Goal: Task Accomplishment & Management: Use online tool/utility

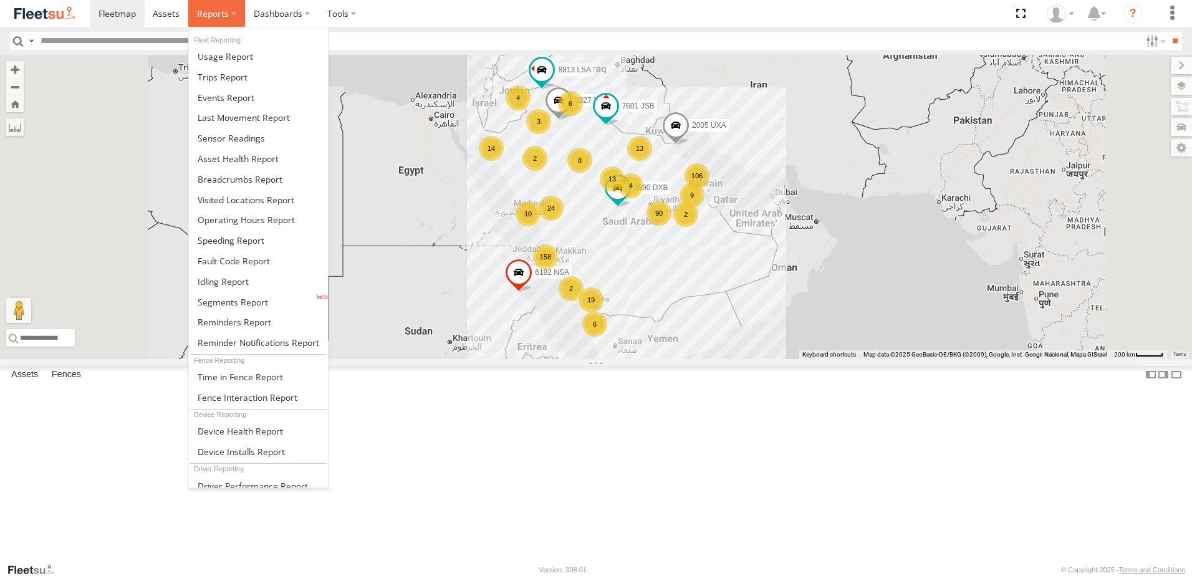
click at [217, 19] on span at bounding box center [213, 13] width 32 height 12
click at [244, 100] on span at bounding box center [226, 98] width 57 height 12
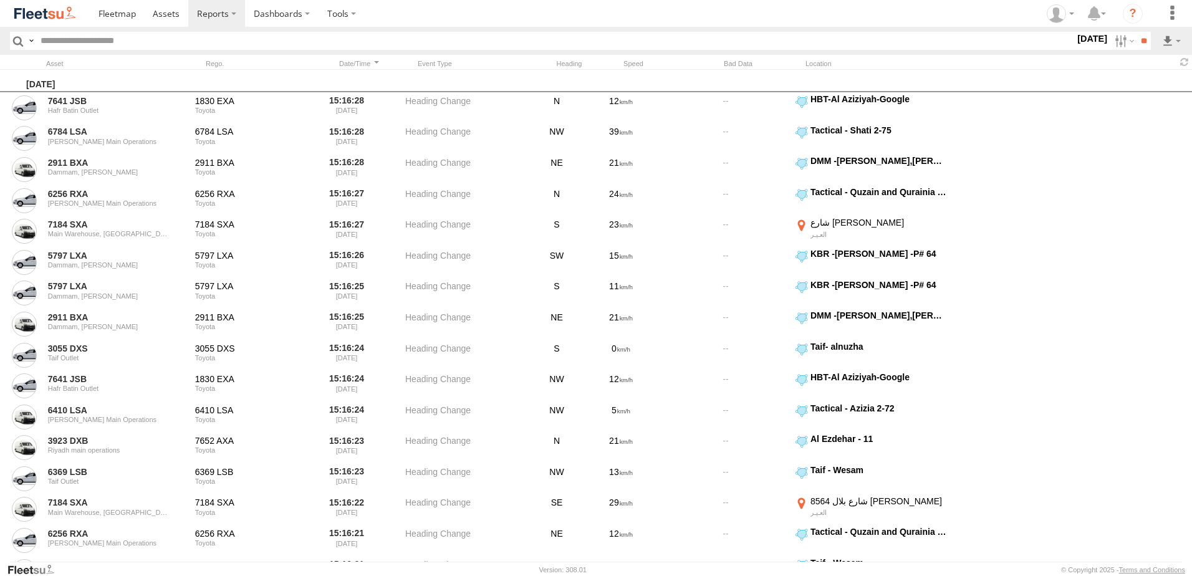
drag, startPoint x: 1121, startPoint y: 42, endPoint x: 779, endPoint y: 131, distance: 353.6
click at [1121, 42] on label at bounding box center [1123, 41] width 27 height 18
click at [0, 0] on span "GOV RUH" at bounding box center [0, 0] width 0 height 0
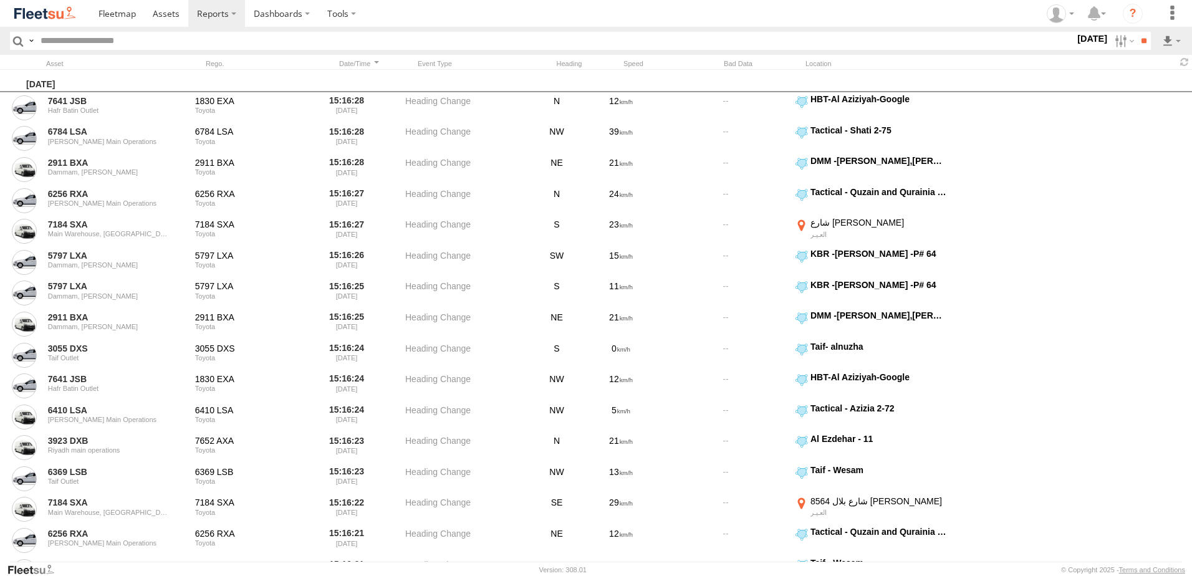
click at [0, 0] on span "Riyadh main operations" at bounding box center [0, 0] width 0 height 0
click at [1141, 41] on input "**" at bounding box center [1143, 41] width 14 height 18
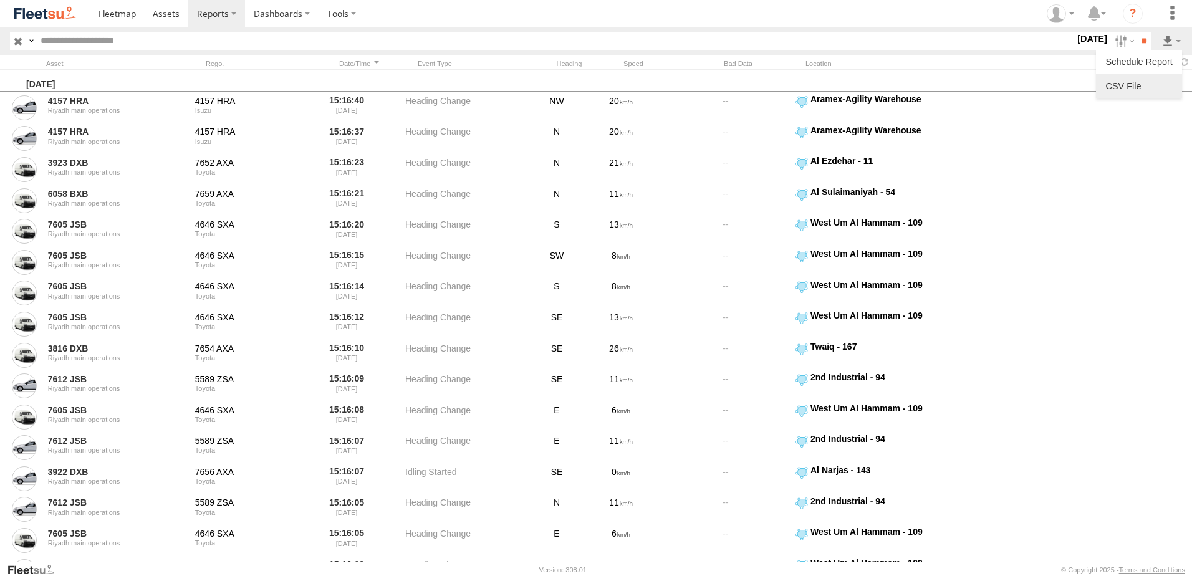
click at [1131, 85] on link at bounding box center [1139, 86] width 76 height 19
